Goal: Use online tool/utility: Utilize a website feature to perform a specific function

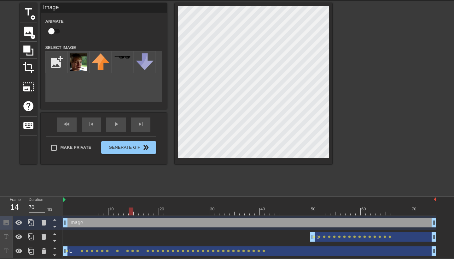
scroll to position [22, 0]
click at [98, 222] on div "Image drag_handle drag_handle" at bounding box center [249, 222] width 373 height 9
click at [65, 213] on div at bounding box center [249, 211] width 373 height 8
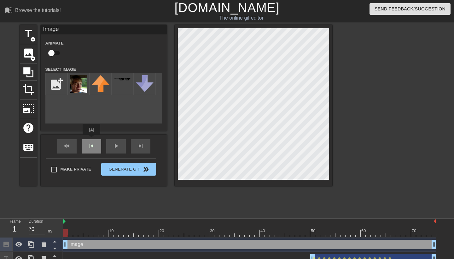
scroll to position [0, 0]
click at [108, 242] on div "Image drag_handle drag_handle" at bounding box center [249, 243] width 373 height 9
click at [134, 244] on div "Image drag_handle drag_handle" at bounding box center [249, 243] width 373 height 9
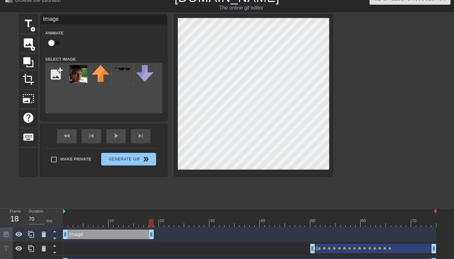
scroll to position [22, 0]
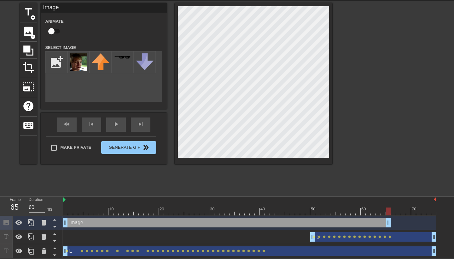
type input "70"
drag, startPoint x: 434, startPoint y: 244, endPoint x: 442, endPoint y: 206, distance: 38.6
click at [443, 204] on div "10 20 30 40 50 60 70 Image drag_handle drag_handle L drag_handle drag_handle le…" at bounding box center [258, 226] width 391 height 61
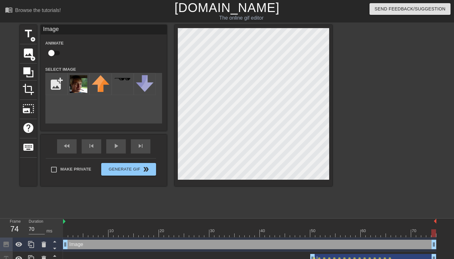
scroll to position [0, 0]
click at [66, 235] on div at bounding box center [249, 233] width 373 height 8
click at [66, 235] on div at bounding box center [65, 233] width 5 height 8
click at [43, 240] on div at bounding box center [44, 244] width 13 height 14
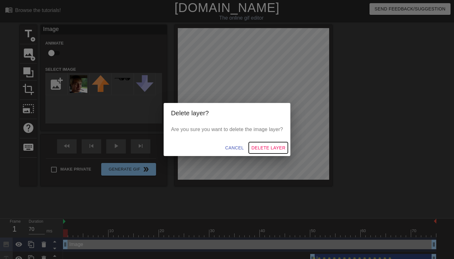
click at [273, 147] on span "Delete Layer" at bounding box center [268, 148] width 34 height 8
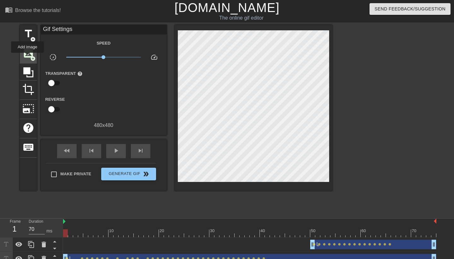
click at [28, 57] on span "image" at bounding box center [28, 53] width 12 height 12
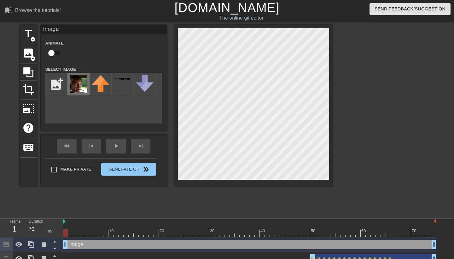
click at [76, 81] on img at bounding box center [79, 84] width 18 height 18
click at [32, 107] on span "photo_size_select_large" at bounding box center [28, 108] width 12 height 12
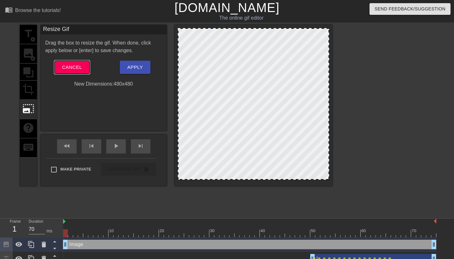
click at [71, 73] on button "Cancel" at bounding box center [72, 67] width 35 height 13
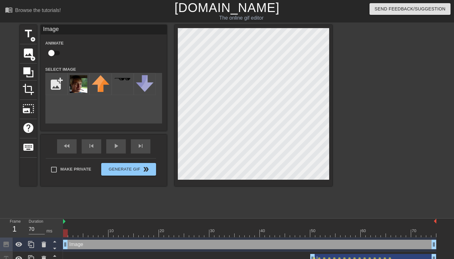
click at [53, 53] on input "checkbox" at bounding box center [51, 53] width 36 height 12
checkbox input "true"
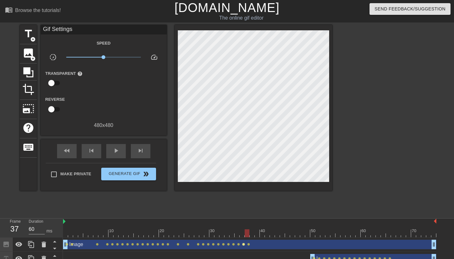
click at [244, 244] on span "lens" at bounding box center [243, 244] width 3 height 3
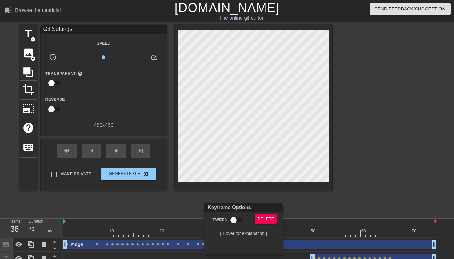
click at [254, 141] on div at bounding box center [227, 129] width 454 height 259
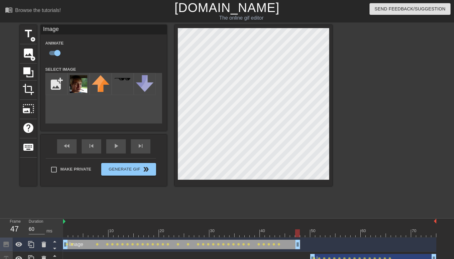
type input "70"
drag, startPoint x: 434, startPoint y: 243, endPoint x: 277, endPoint y: 247, distance: 157.4
click at [57, 82] on input "file" at bounding box center [56, 83] width 21 height 21
type input "C:\fakepath\IMG_1782.jpeg"
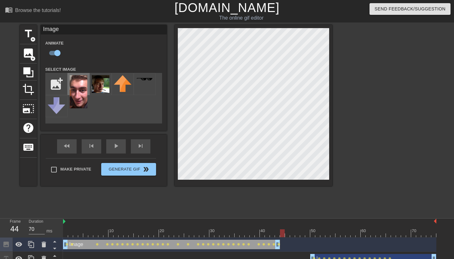
click at [82, 96] on img at bounding box center [79, 91] width 18 height 33
click at [85, 107] on img at bounding box center [79, 91] width 18 height 33
click at [102, 84] on img at bounding box center [101, 84] width 18 height 18
click at [80, 85] on img at bounding box center [79, 91] width 18 height 33
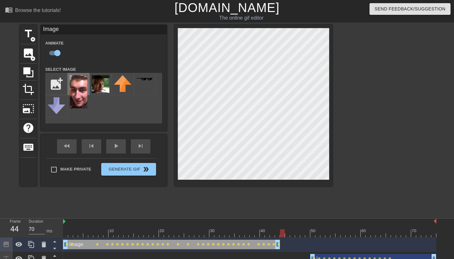
click at [75, 85] on img at bounding box center [79, 91] width 18 height 33
click at [55, 84] on input "file" at bounding box center [56, 83] width 21 height 21
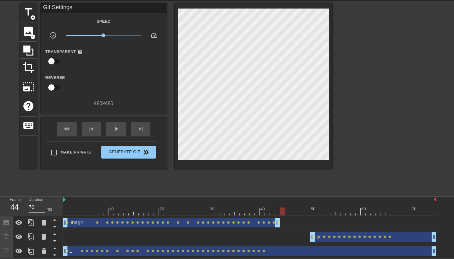
scroll to position [22, 0]
click at [277, 212] on div at bounding box center [249, 211] width 373 height 8
click at [197, 223] on span "lens" at bounding box center [198, 222] width 3 height 3
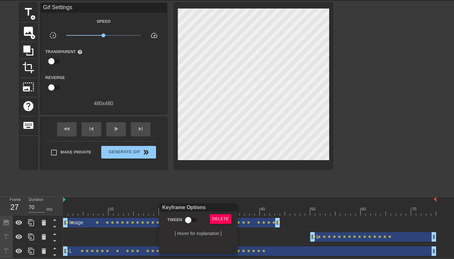
click at [79, 218] on div at bounding box center [227, 129] width 454 height 259
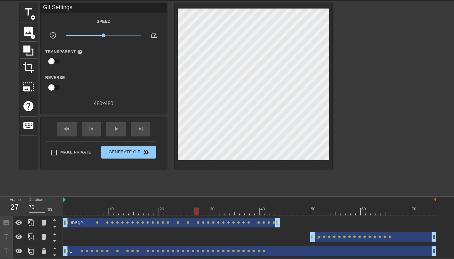
click at [83, 224] on div "Image drag_handle drag_handle" at bounding box center [171, 222] width 217 height 9
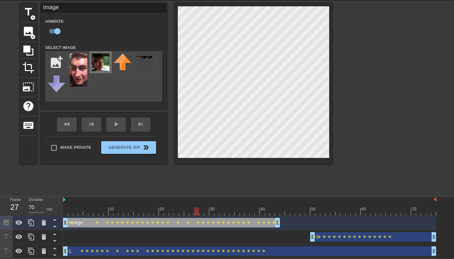
click at [104, 60] on img at bounding box center [101, 62] width 18 height 18
click at [268, 1] on div "menu_book Browse the tutorials! [DOMAIN_NAME] The online gif editor Send Feedba…" at bounding box center [227, 118] width 454 height 280
click at [70, 222] on div "Image drag_handle drag_handle" at bounding box center [171, 222] width 217 height 9
click at [73, 222] on span "lens" at bounding box center [72, 222] width 3 height 3
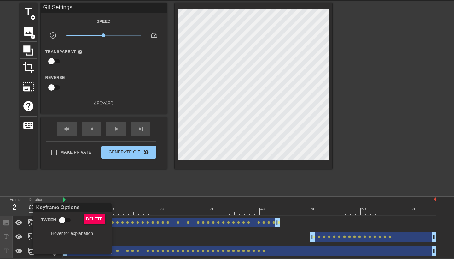
click at [152, 224] on div at bounding box center [227, 129] width 454 height 259
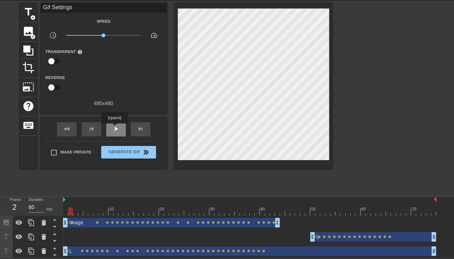
click at [115, 128] on span "play_arrow" at bounding box center [116, 129] width 8 height 8
click at [28, 29] on span "image" at bounding box center [28, 31] width 12 height 12
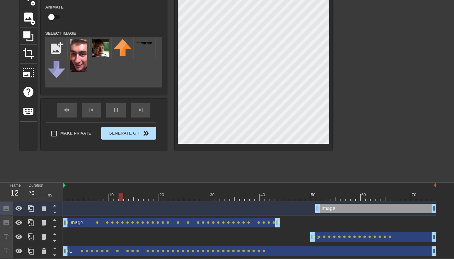
scroll to position [36, 0]
click at [83, 65] on img at bounding box center [79, 55] width 18 height 33
drag, startPoint x: 317, startPoint y: 206, endPoint x: 279, endPoint y: 210, distance: 37.4
click at [279, 210] on div "Image drag_handle drag_handle" at bounding box center [249, 207] width 373 height 9
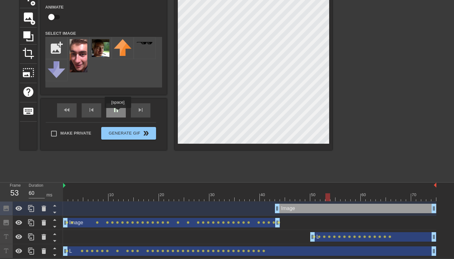
type input "70"
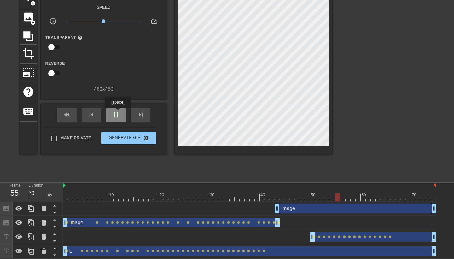
click at [119, 112] on span "pause" at bounding box center [116, 115] width 8 height 8
drag, startPoint x: 277, startPoint y: 208, endPoint x: 281, endPoint y: 208, distance: 4.5
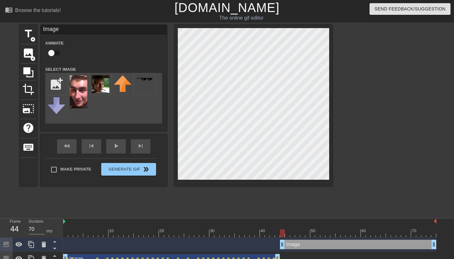
scroll to position [0, 0]
click at [56, 52] on input "checkbox" at bounding box center [51, 53] width 36 height 12
checkbox input "true"
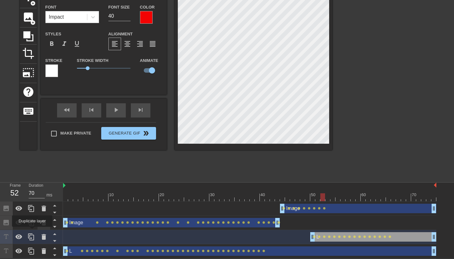
scroll to position [36, 0]
click at [55, 232] on icon at bounding box center [55, 234] width 8 height 8
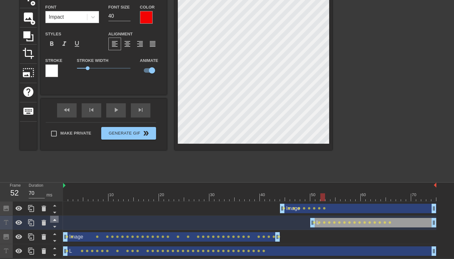
click at [55, 232] on icon at bounding box center [55, 234] width 8 height 8
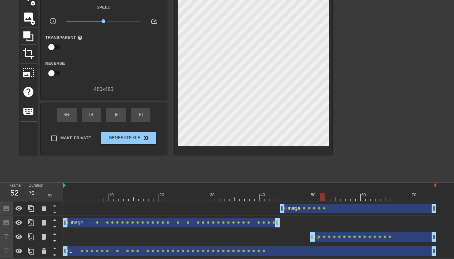
click at [252, 233] on div "L drag_handle drag_handle lens lens lens lens lens lens lens lens lens lens len…" at bounding box center [249, 236] width 373 height 9
click at [197, 237] on div "L drag_handle drag_handle lens lens lens lens lens lens lens lens lens lens len…" at bounding box center [249, 236] width 373 height 9
click at [55, 233] on icon at bounding box center [54, 234] width 3 height 2
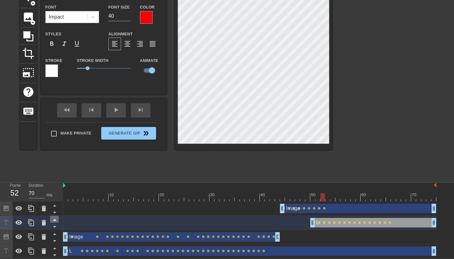
click at [56, 221] on icon at bounding box center [55, 219] width 8 height 8
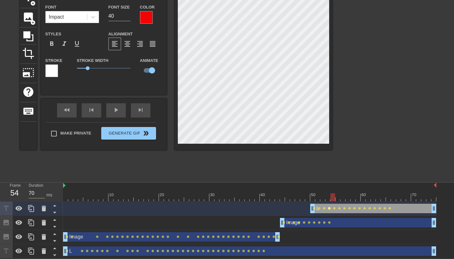
click at [329, 208] on span "lens" at bounding box center [329, 208] width 3 height 3
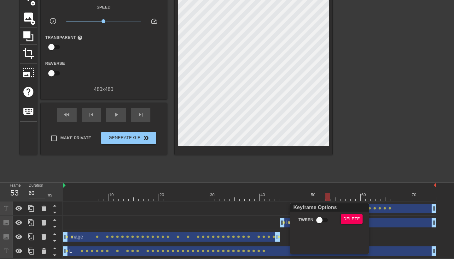
click at [213, 43] on div at bounding box center [227, 129] width 454 height 259
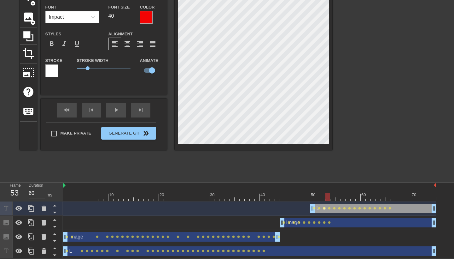
click at [324, 209] on span "lens" at bounding box center [324, 208] width 3 height 3
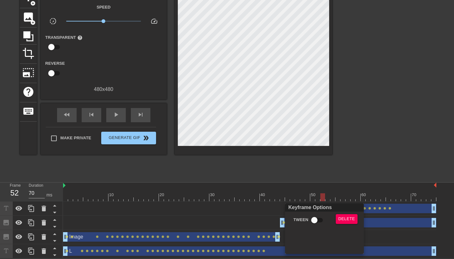
click at [228, 45] on div at bounding box center [227, 129] width 454 height 259
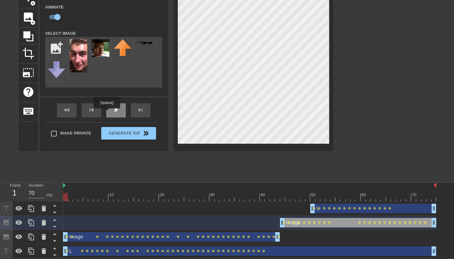
click at [108, 113] on div "play_arrow" at bounding box center [116, 110] width 20 height 14
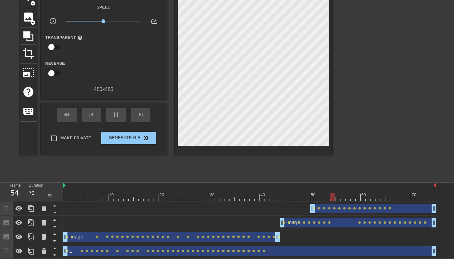
click at [263, 248] on div "L drag_handle drag_handle" at bounding box center [249, 250] width 373 height 9
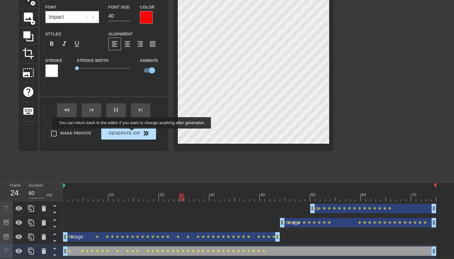
type input "70"
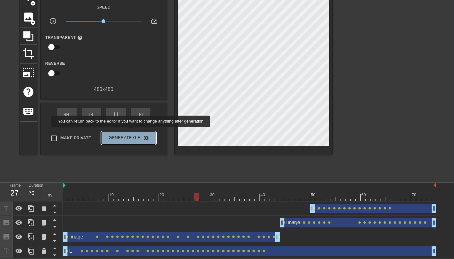
click at [135, 131] on button "Generate Gif double_arrow" at bounding box center [128, 137] width 55 height 13
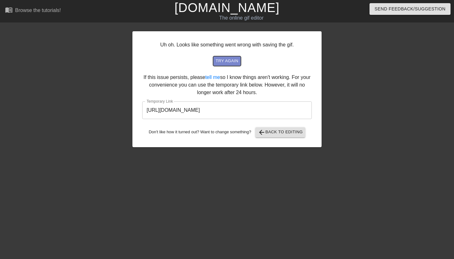
click at [226, 59] on span "try again" at bounding box center [227, 60] width 23 height 7
click at [211, 110] on input "[URL][DOMAIN_NAME]" at bounding box center [227, 110] width 170 height 18
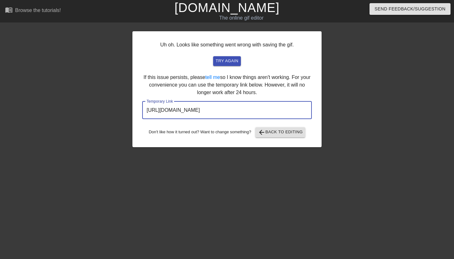
click at [211, 110] on input "[URL][DOMAIN_NAME]" at bounding box center [227, 110] width 170 height 18
